Goal: Task Accomplishment & Management: Use online tool/utility

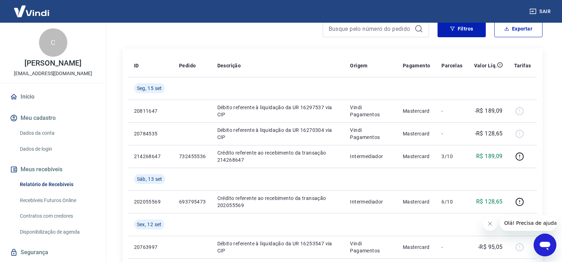
scroll to position [71, 0]
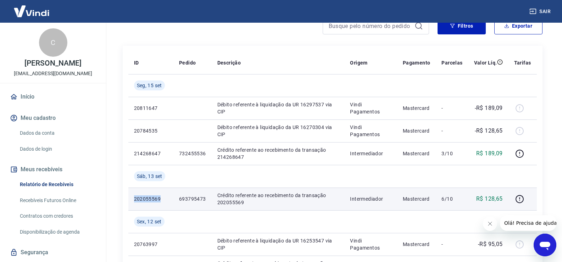
drag, startPoint x: 134, startPoint y: 198, endPoint x: 162, endPoint y: 201, distance: 27.9
click at [162, 201] on p "202055569" at bounding box center [151, 198] width 34 height 7
copy p "202055569"
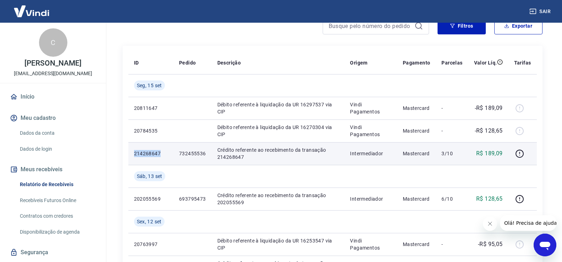
drag, startPoint x: 132, startPoint y: 151, endPoint x: 159, endPoint y: 151, distance: 27.7
click at [159, 151] on td "214268647" at bounding box center [150, 153] width 45 height 23
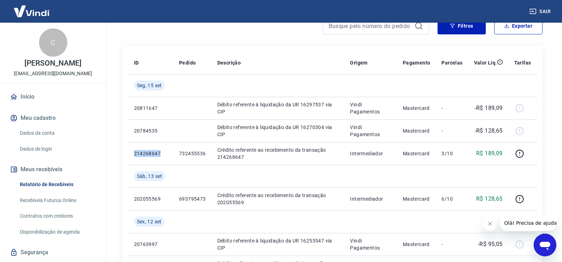
copy p "214268647"
